Goal: Transaction & Acquisition: Purchase product/service

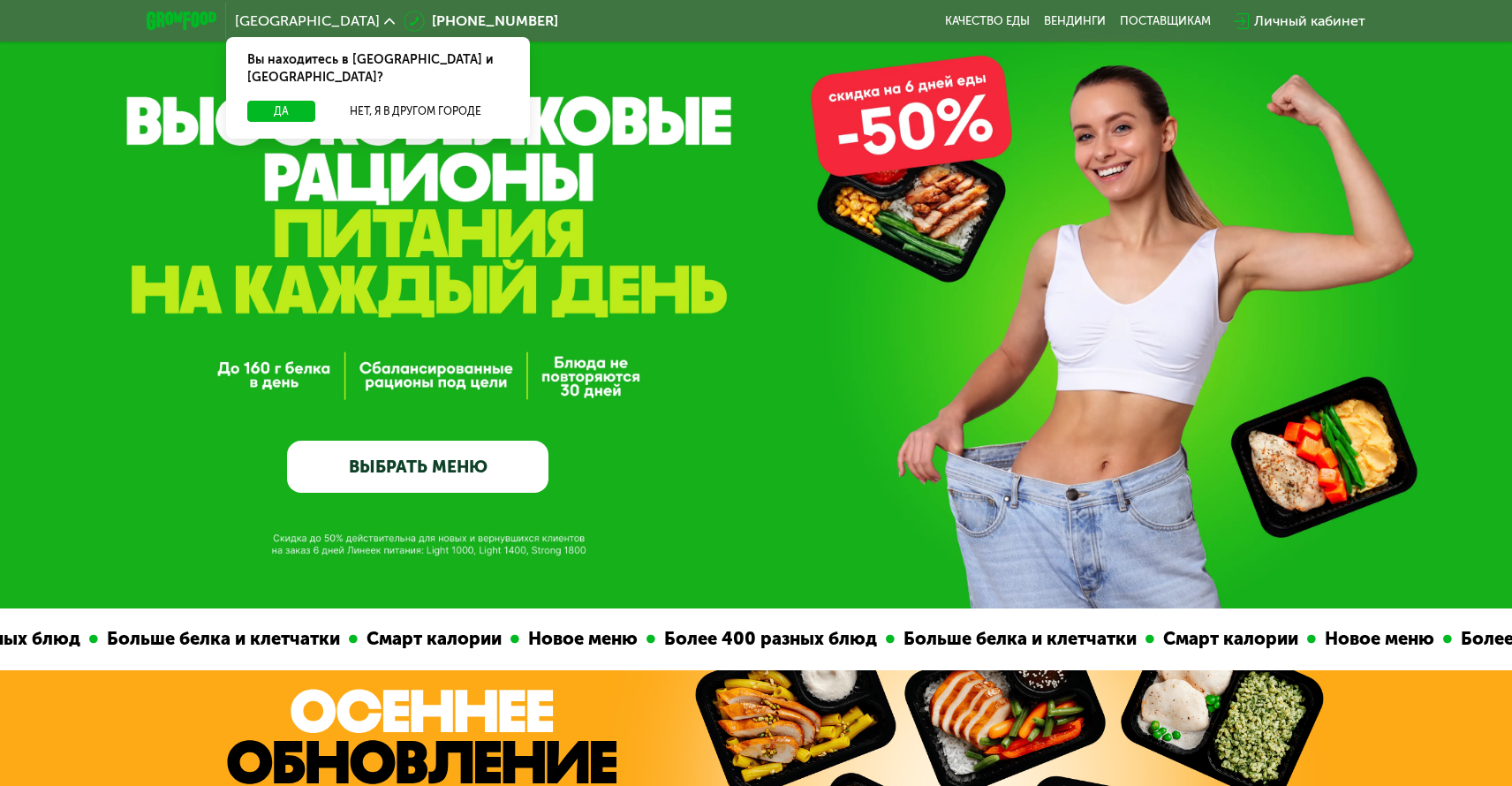
click at [419, 472] on link "ВЫБРАТЬ МЕНЮ" at bounding box center [417, 467] width 261 height 52
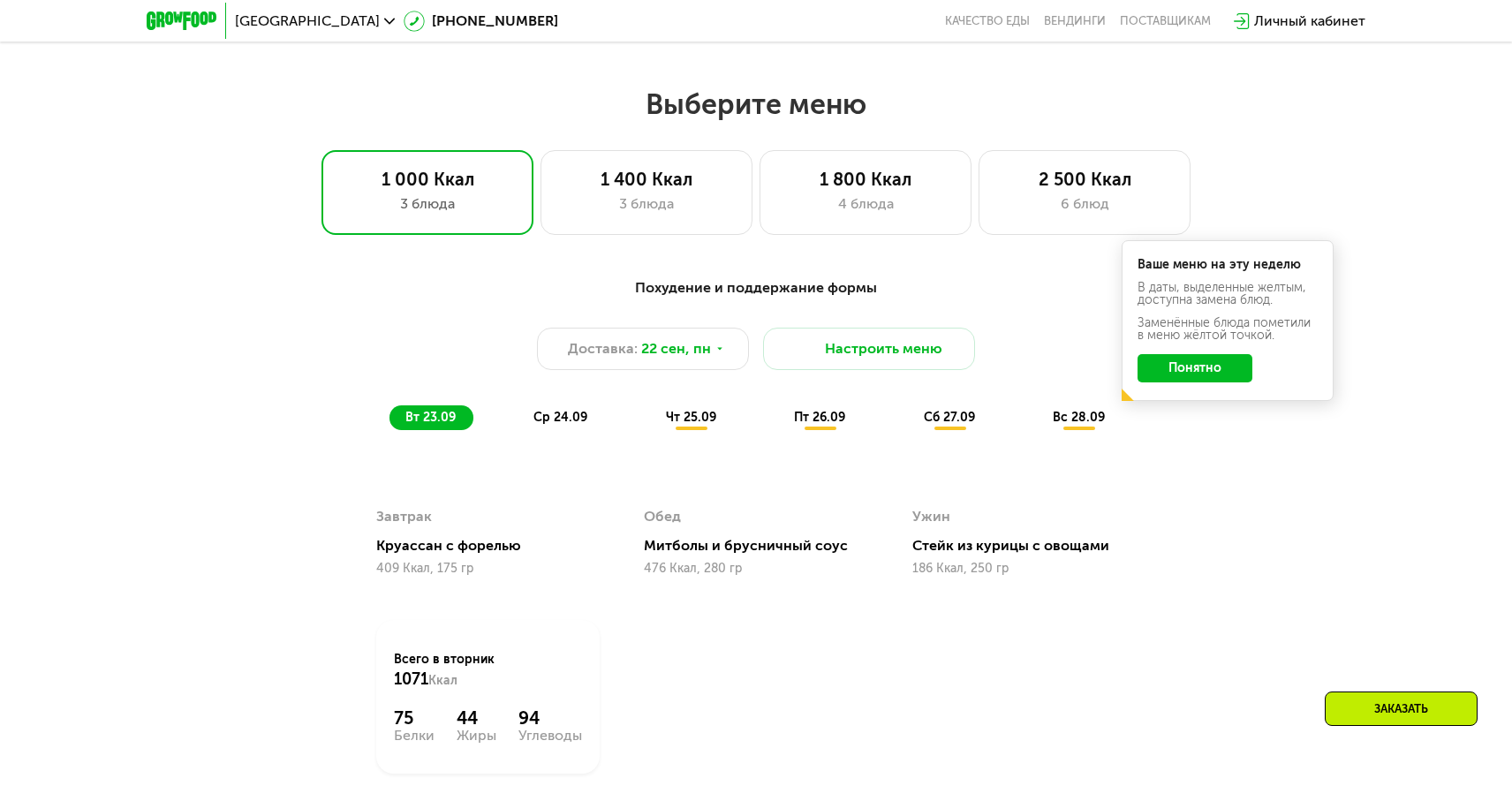
scroll to position [1318, 0]
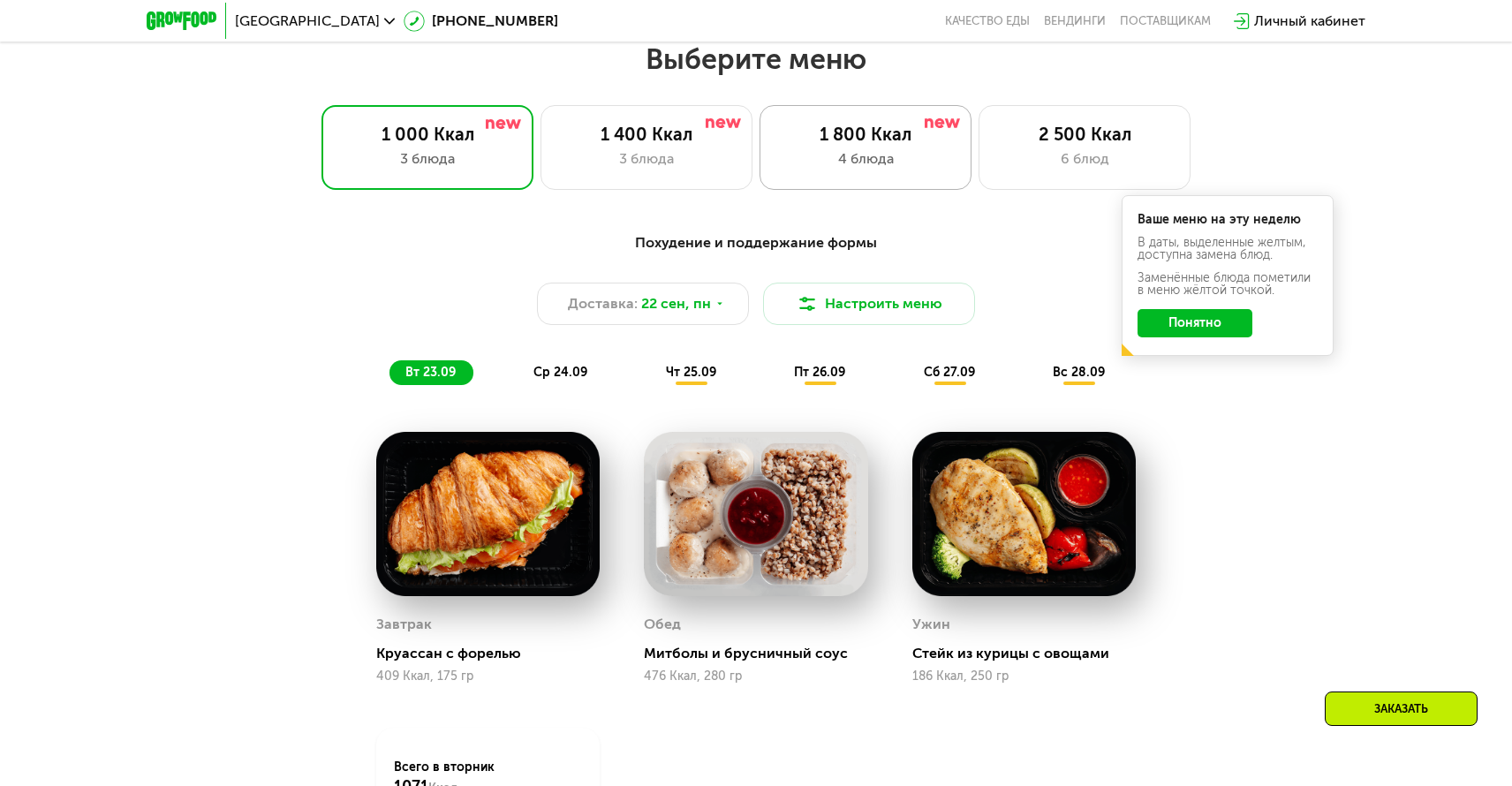
click at [885, 151] on div "4 блюда" at bounding box center [866, 160] width 175 height 22
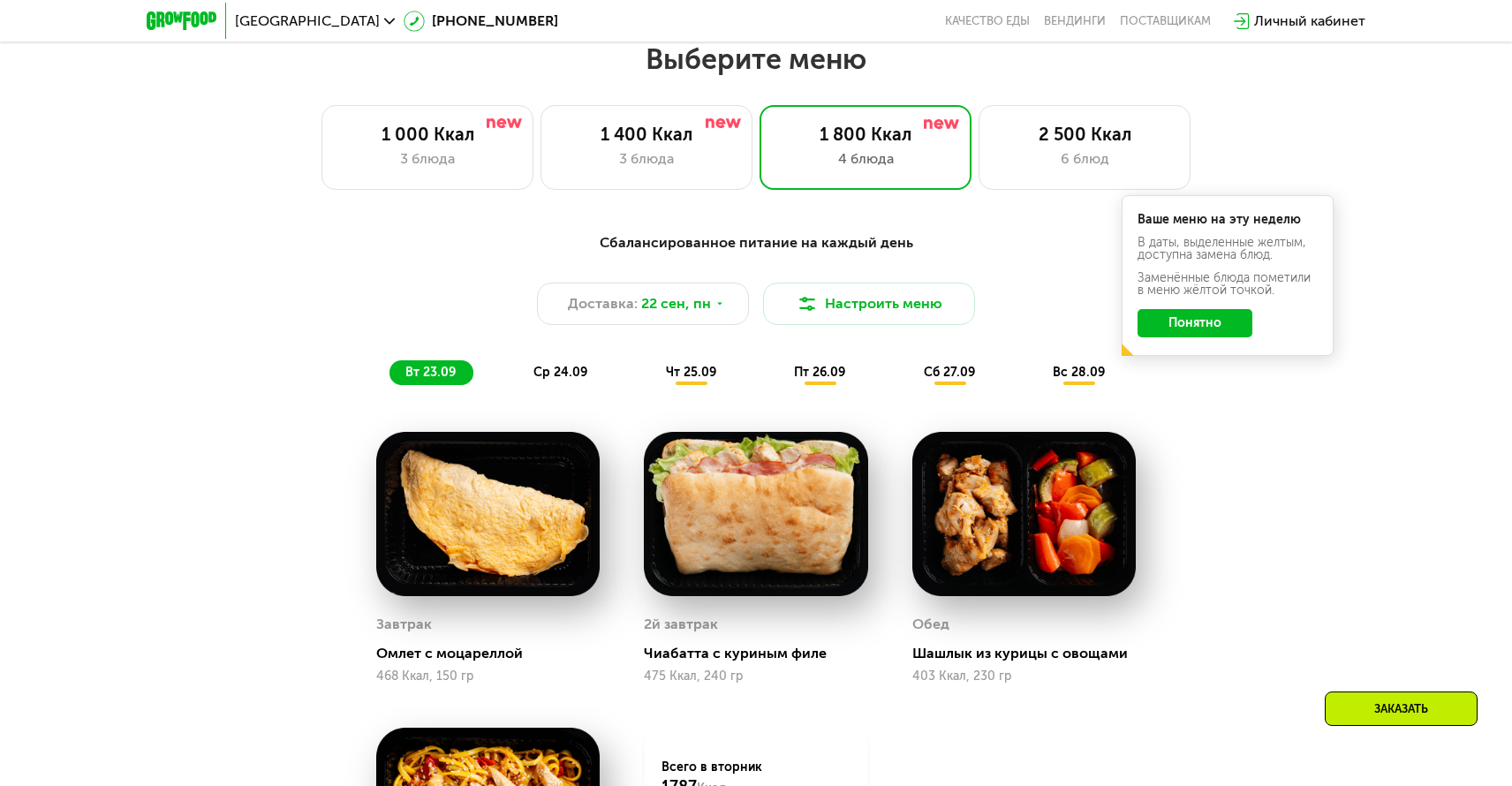
click at [1218, 325] on button "Понятно" at bounding box center [1195, 323] width 115 height 28
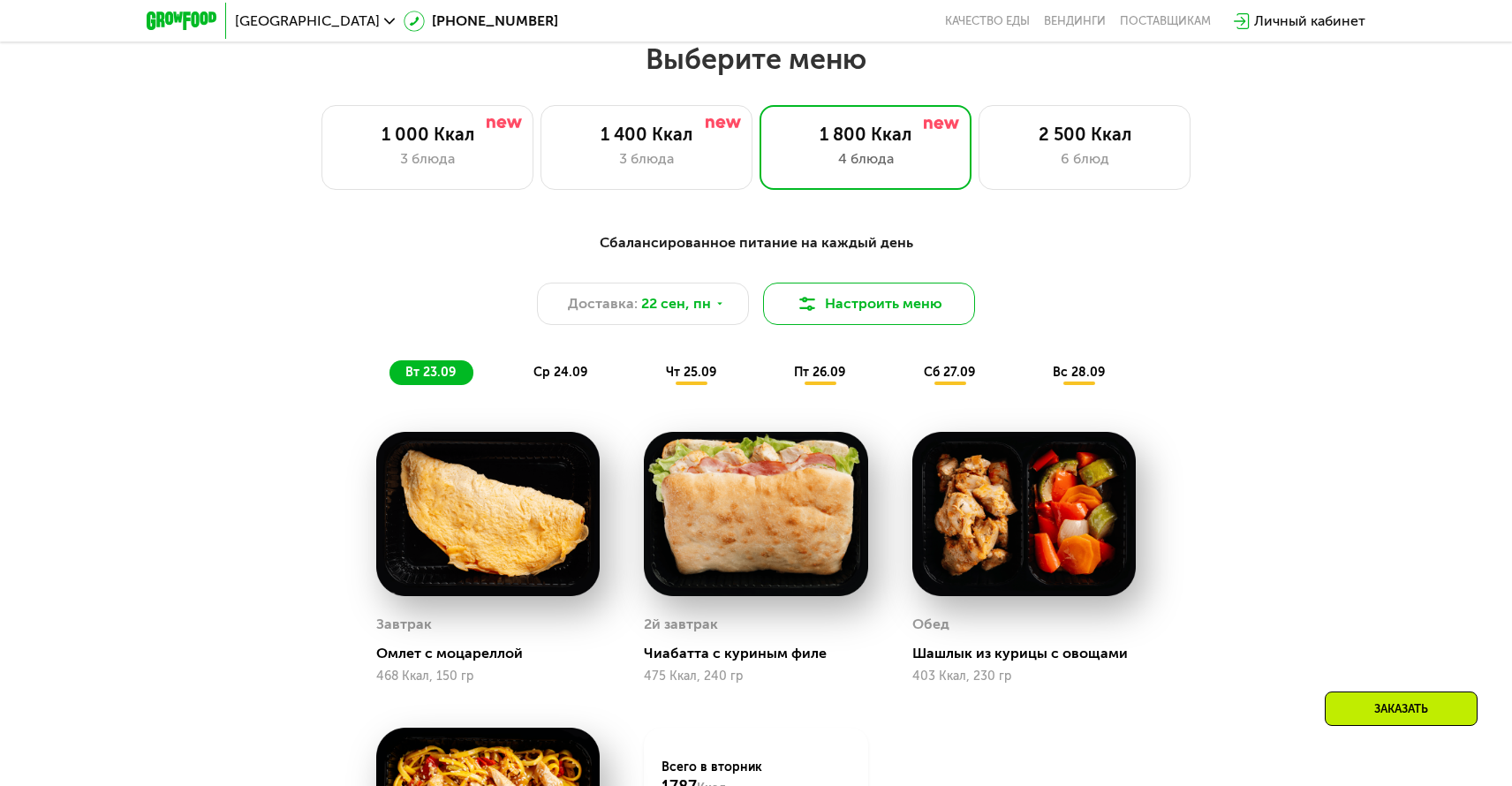
click at [851, 313] on button "Настроить меню" at bounding box center [868, 303] width 212 height 42
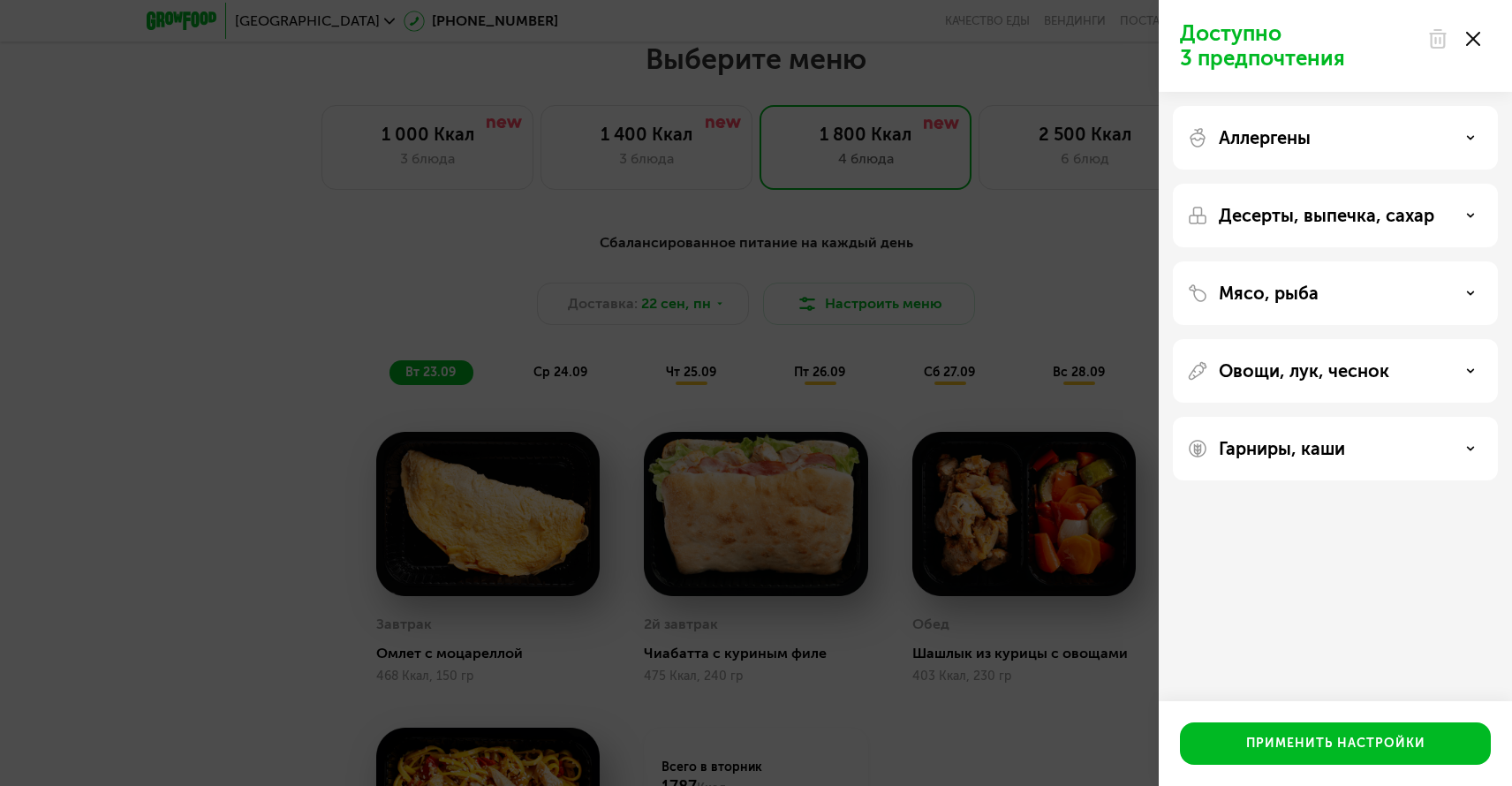
click at [1491, 33] on div "Доступно 3 предпочтения" at bounding box center [1335, 46] width 353 height 92
click at [1487, 33] on div at bounding box center [1453, 39] width 74 height 35
click at [1480, 32] on use at bounding box center [1473, 39] width 14 height 14
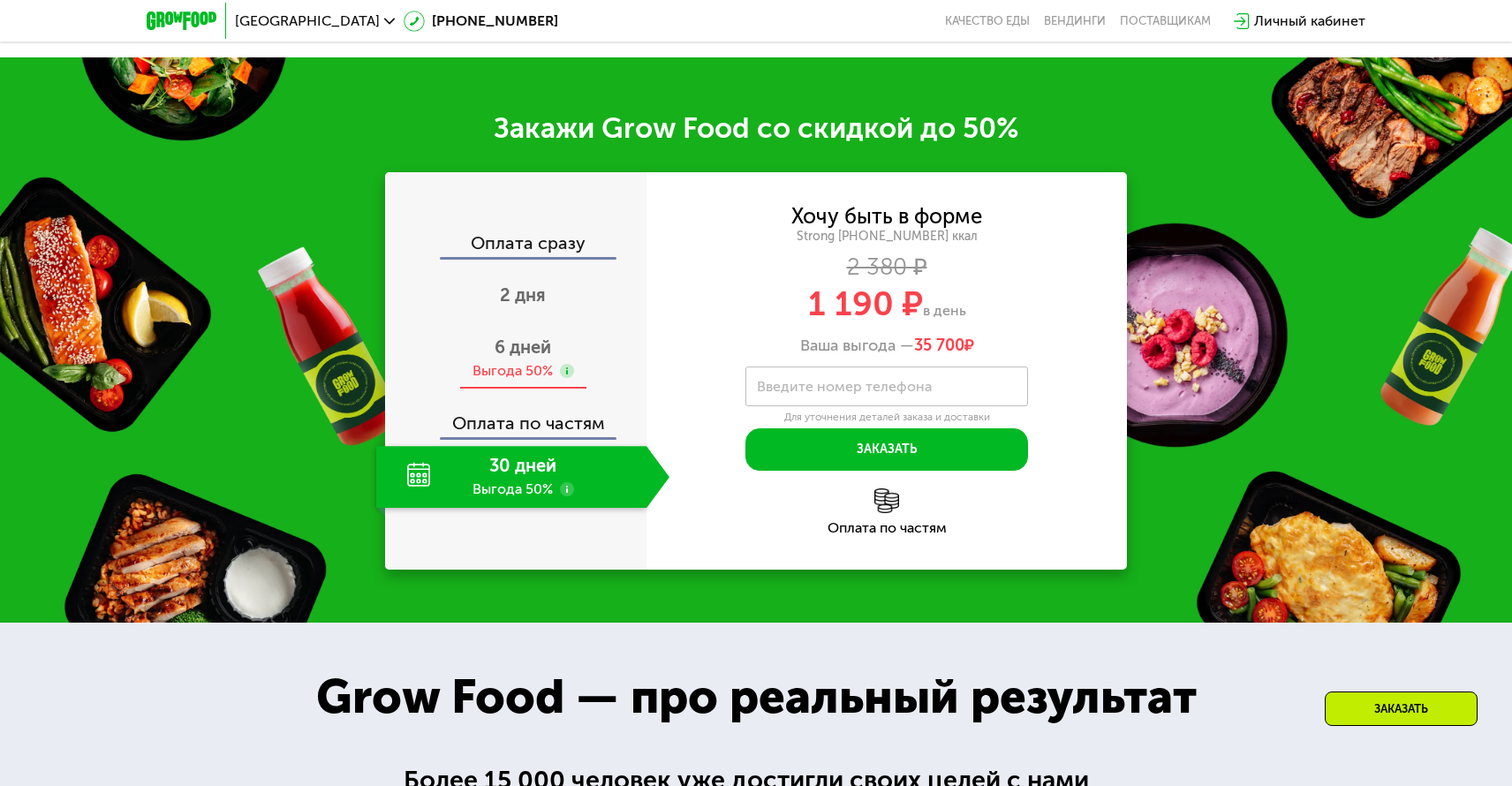
scroll to position [2381, 0]
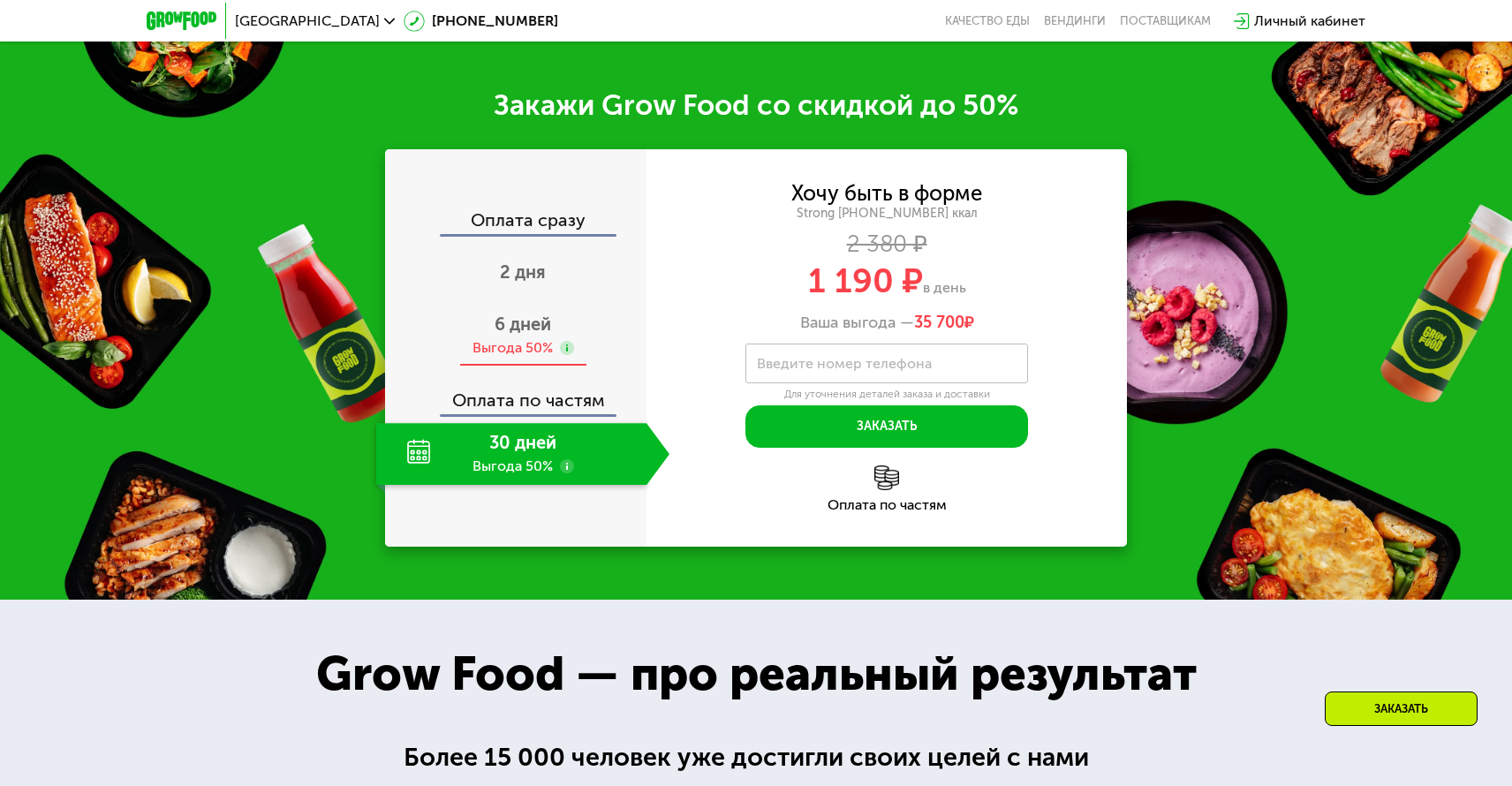
click at [528, 326] on span "6 дней" at bounding box center [523, 324] width 57 height 22
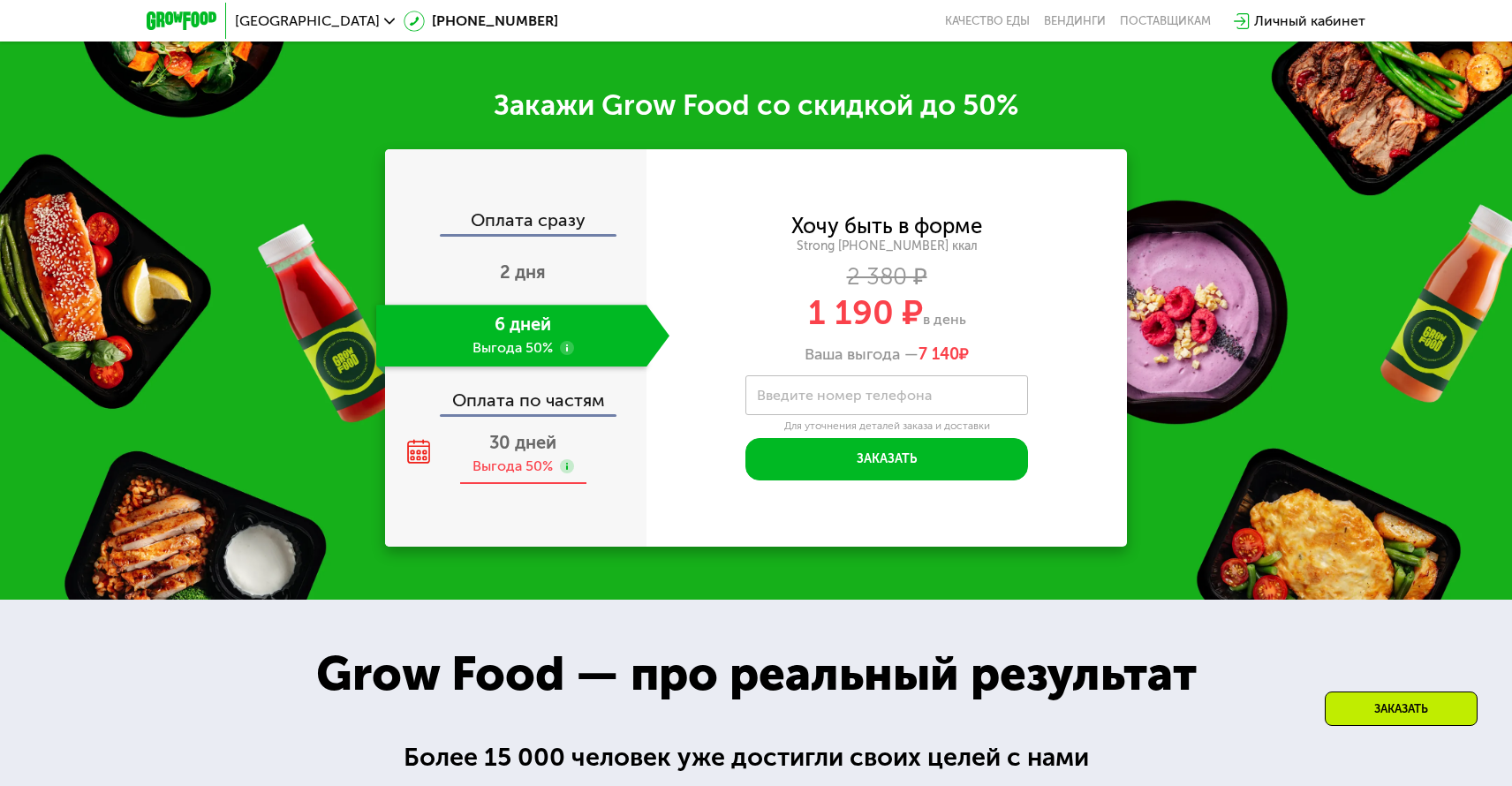
click at [525, 452] on span "30 дней" at bounding box center [523, 443] width 67 height 22
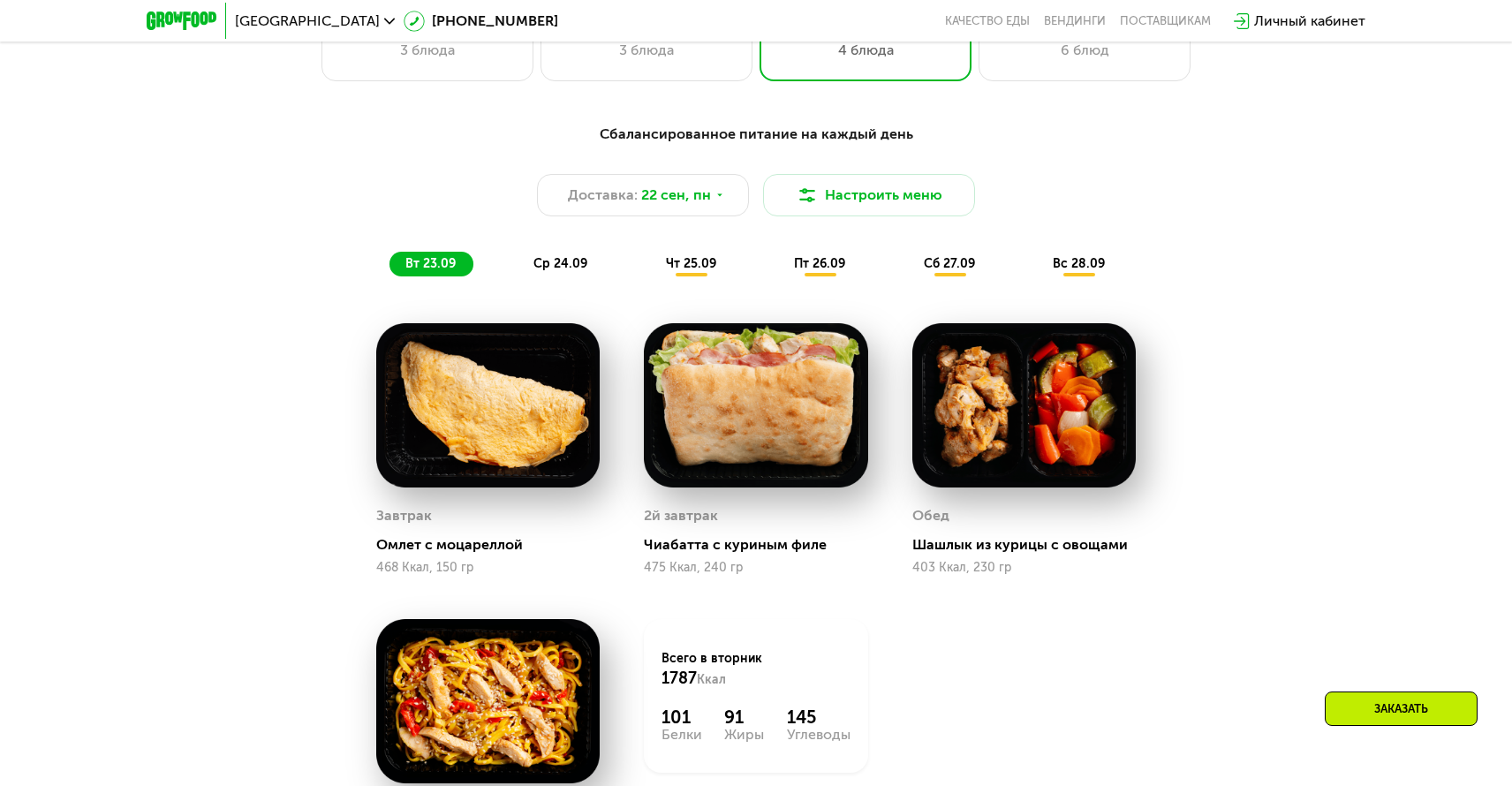
scroll to position [1443, 0]
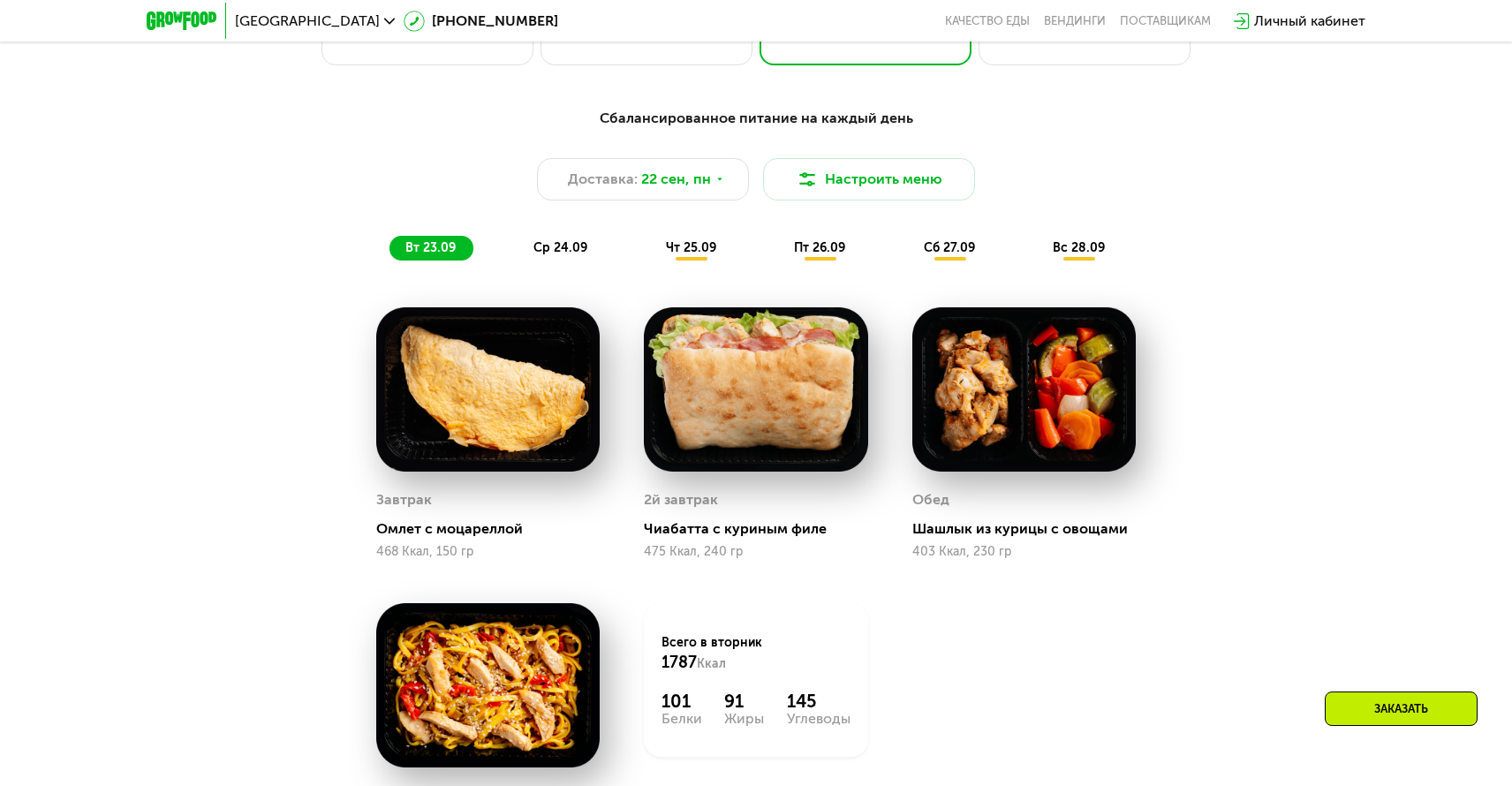
click at [551, 243] on span "ср 24.09" at bounding box center [561, 247] width 54 height 15
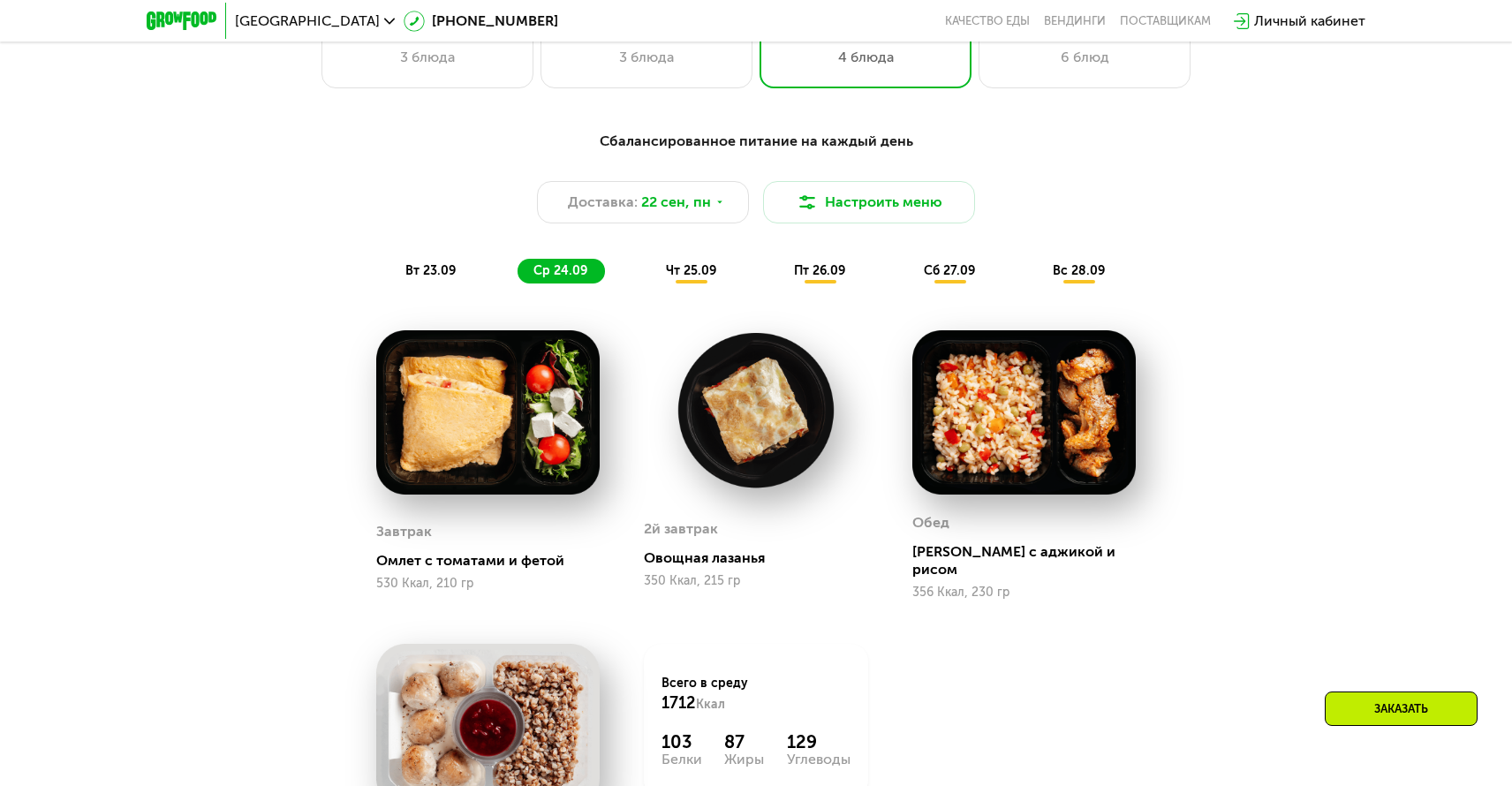
scroll to position [1451, 0]
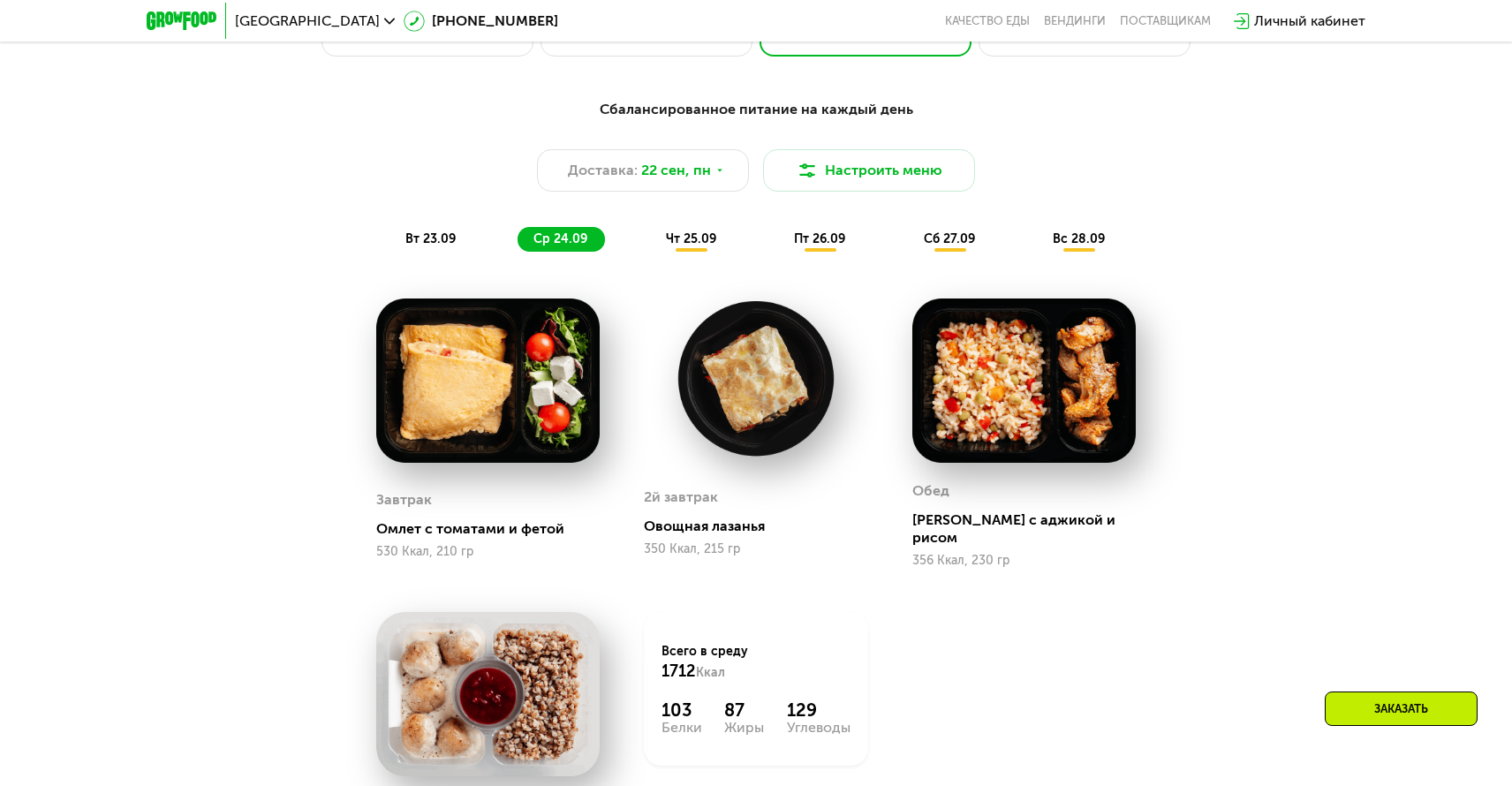
click at [699, 242] on span "чт 25.09" at bounding box center [692, 239] width 50 height 15
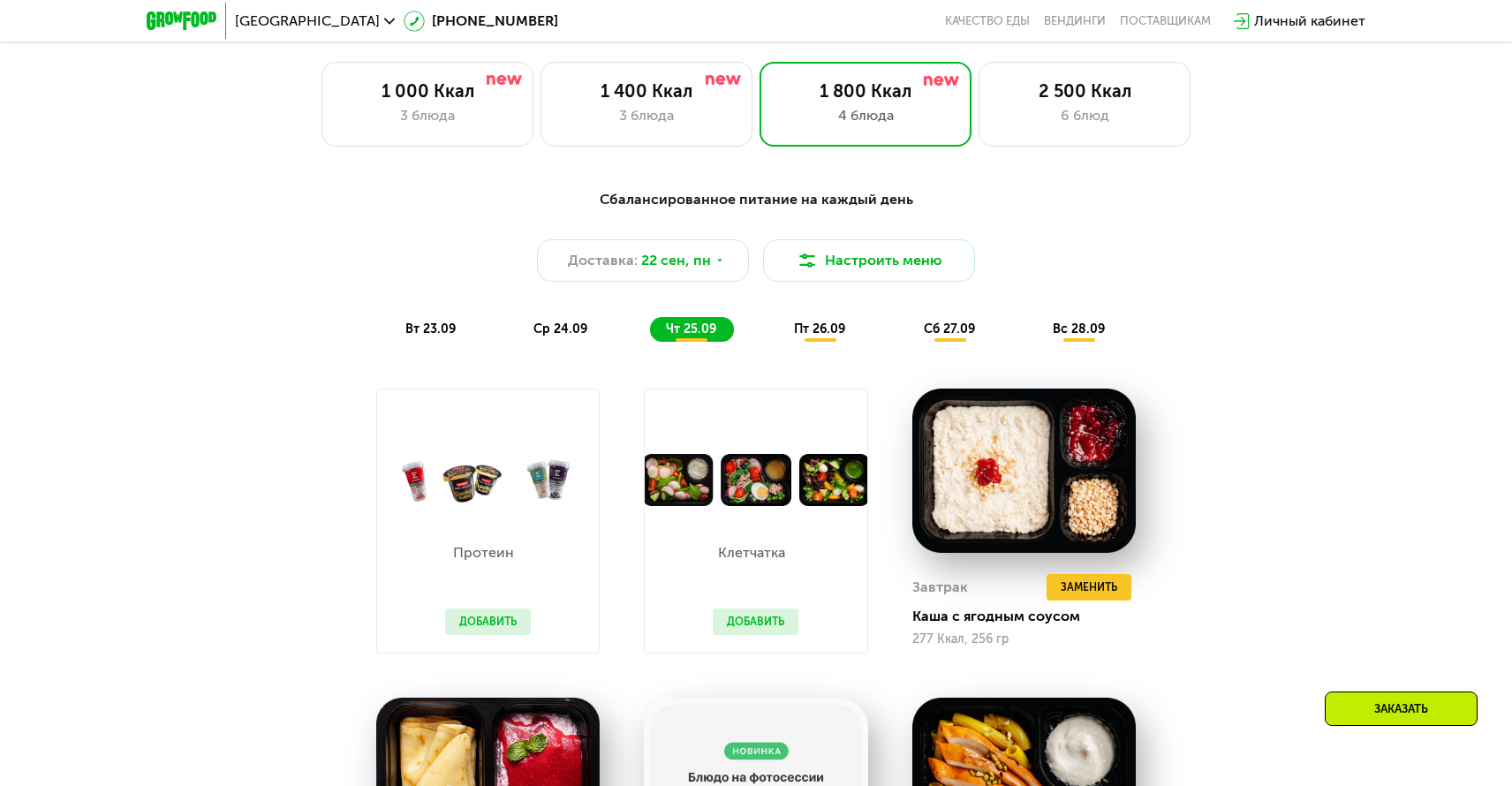
scroll to position [1360, 0]
click at [953, 327] on span "сб 27.09" at bounding box center [949, 330] width 51 height 15
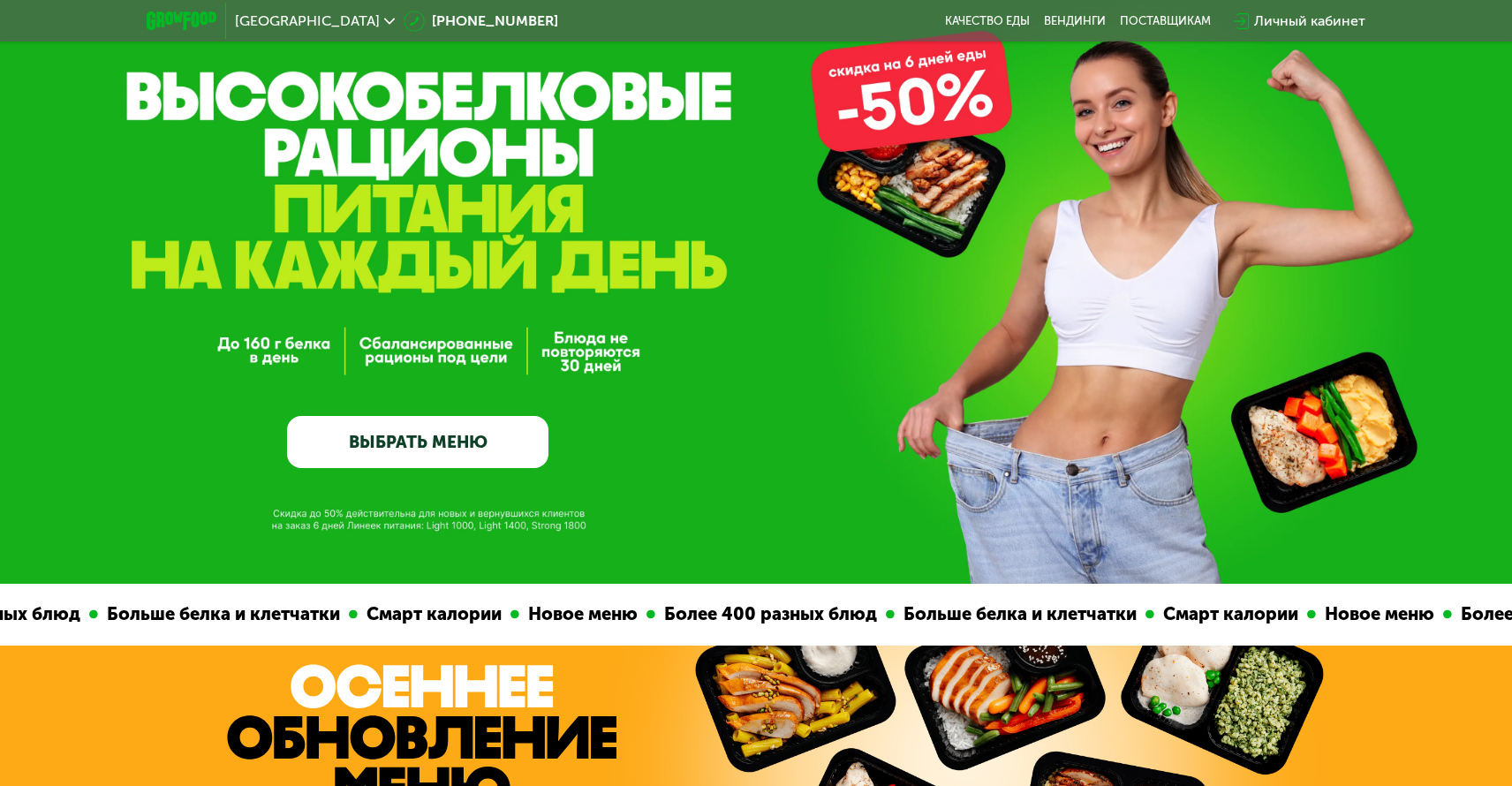
scroll to position [0, 0]
